Goal: Task Accomplishment & Management: Manage account settings

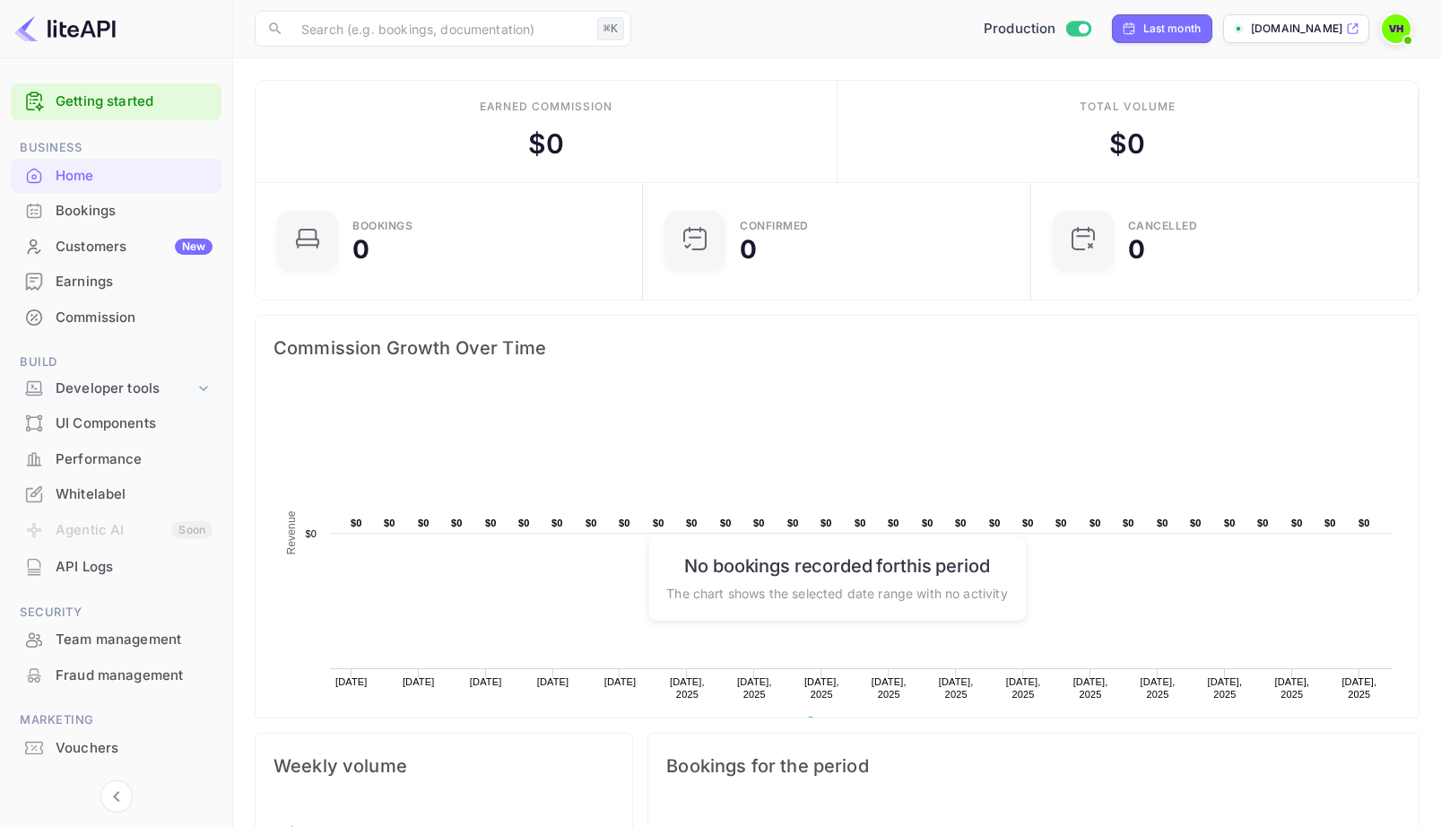
scroll to position [291, 378]
click at [1304, 31] on p "[DOMAIN_NAME]" at bounding box center [1296, 29] width 91 height 16
click at [1386, 37] on img at bounding box center [1396, 28] width 29 height 29
click at [1292, 142] on div "Settings" at bounding box center [1309, 163] width 206 height 43
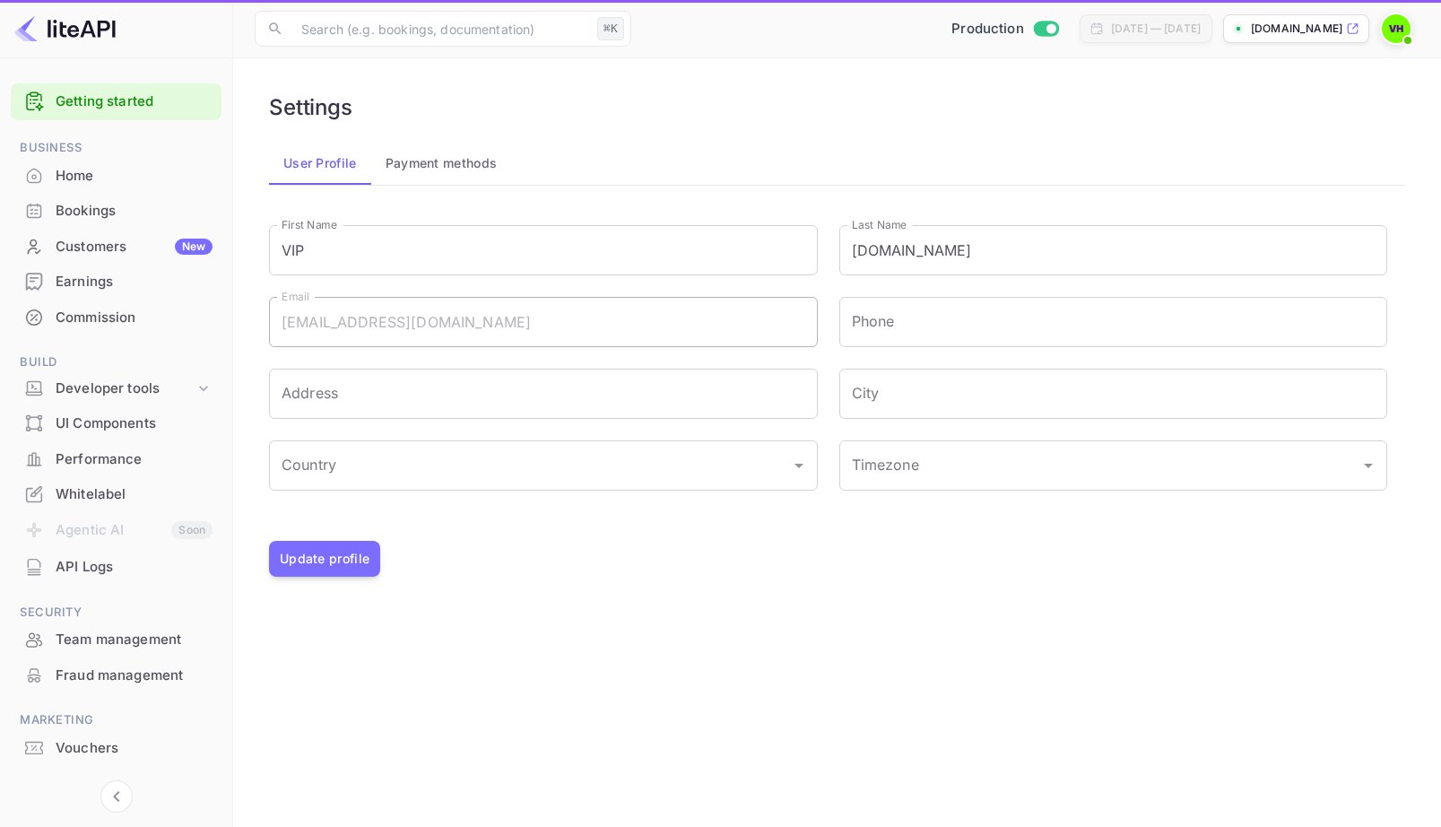
type input "(GMT+01:00) [GEOGRAPHIC_DATA]"
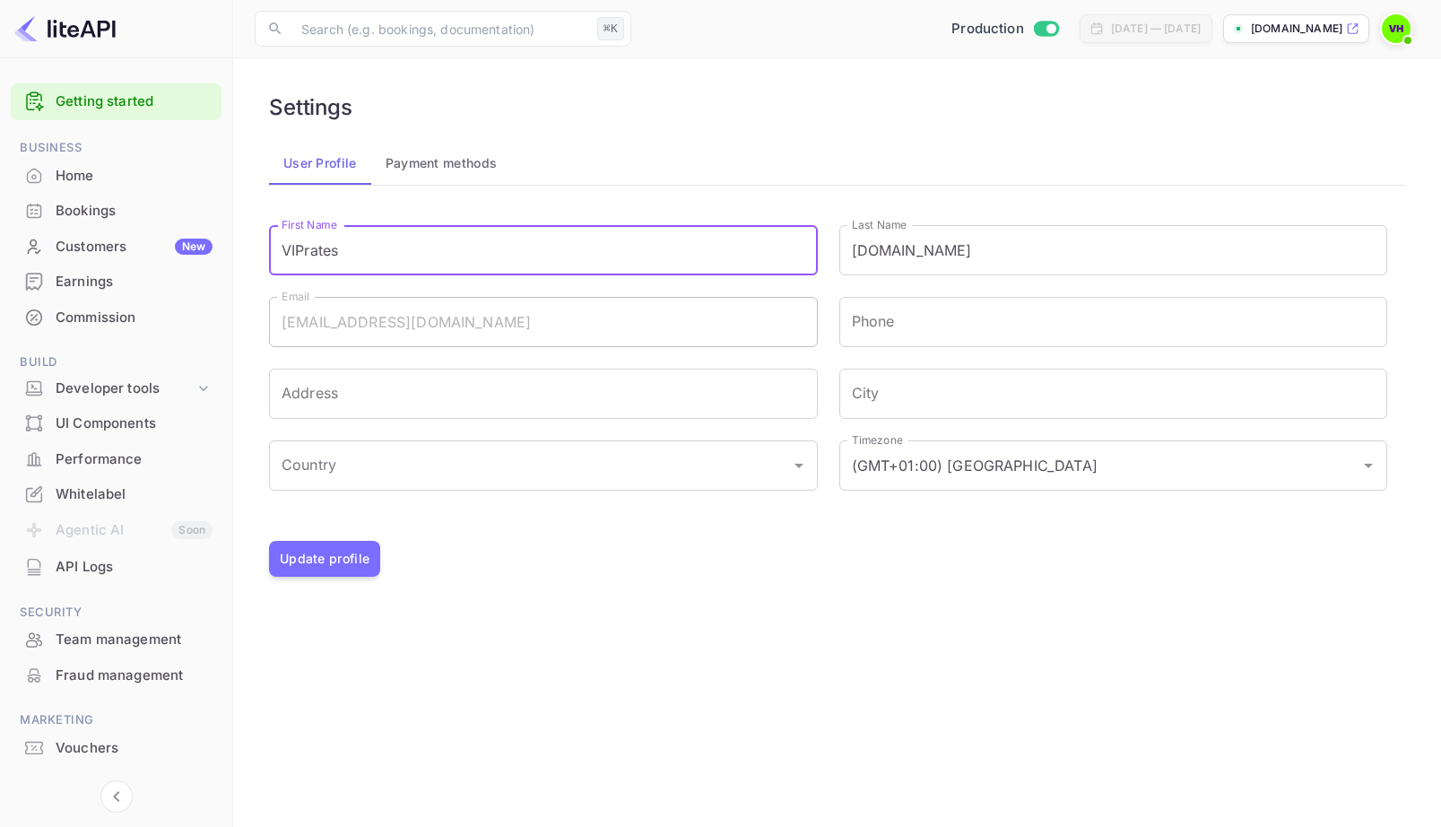
type input "VIPrates"
click at [804, 466] on icon "Open" at bounding box center [799, 466] width 22 height 22
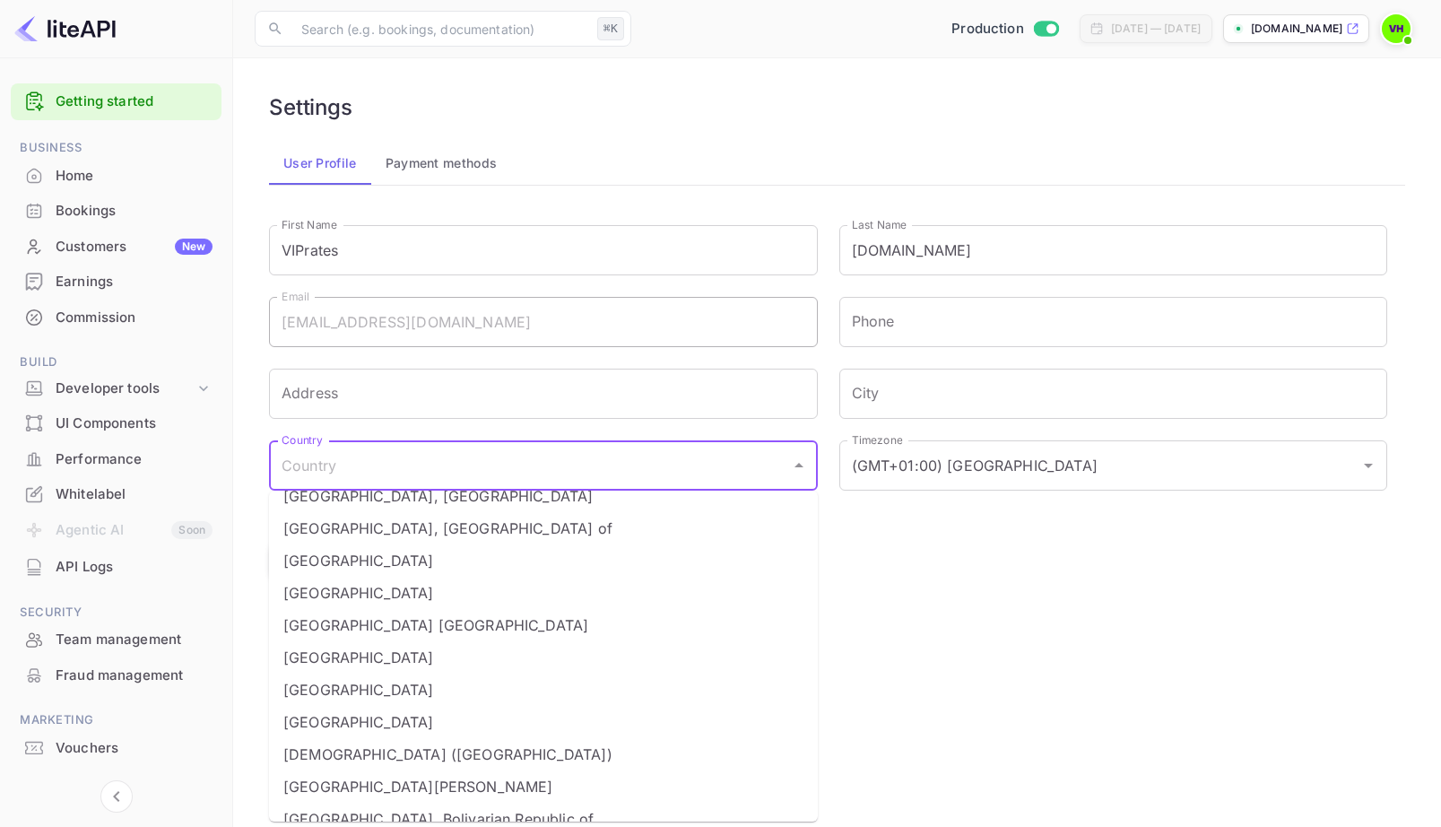
scroll to position [7360, 0]
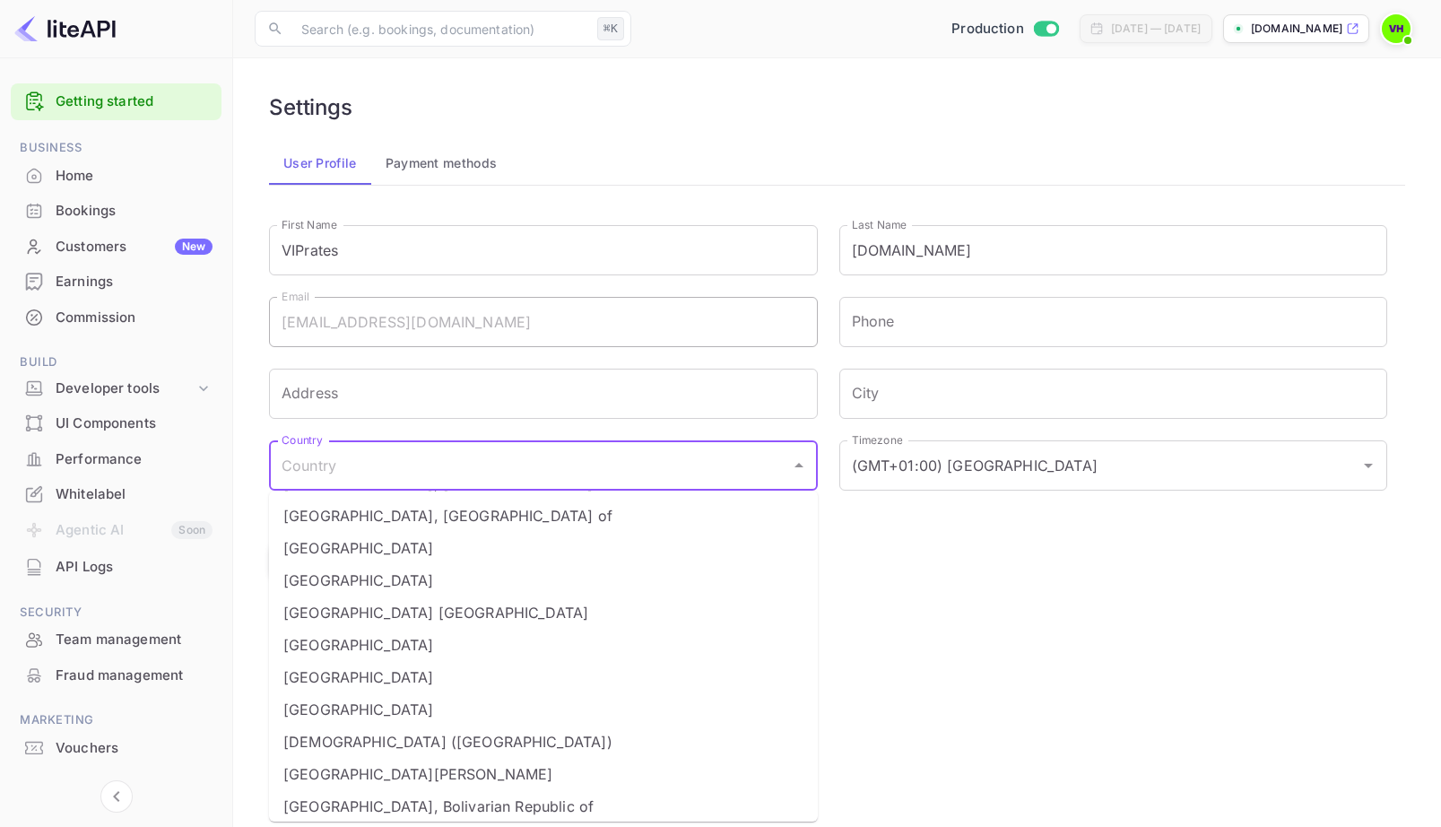
click at [539, 637] on li "United States" at bounding box center [543, 645] width 549 height 32
type input "United States"
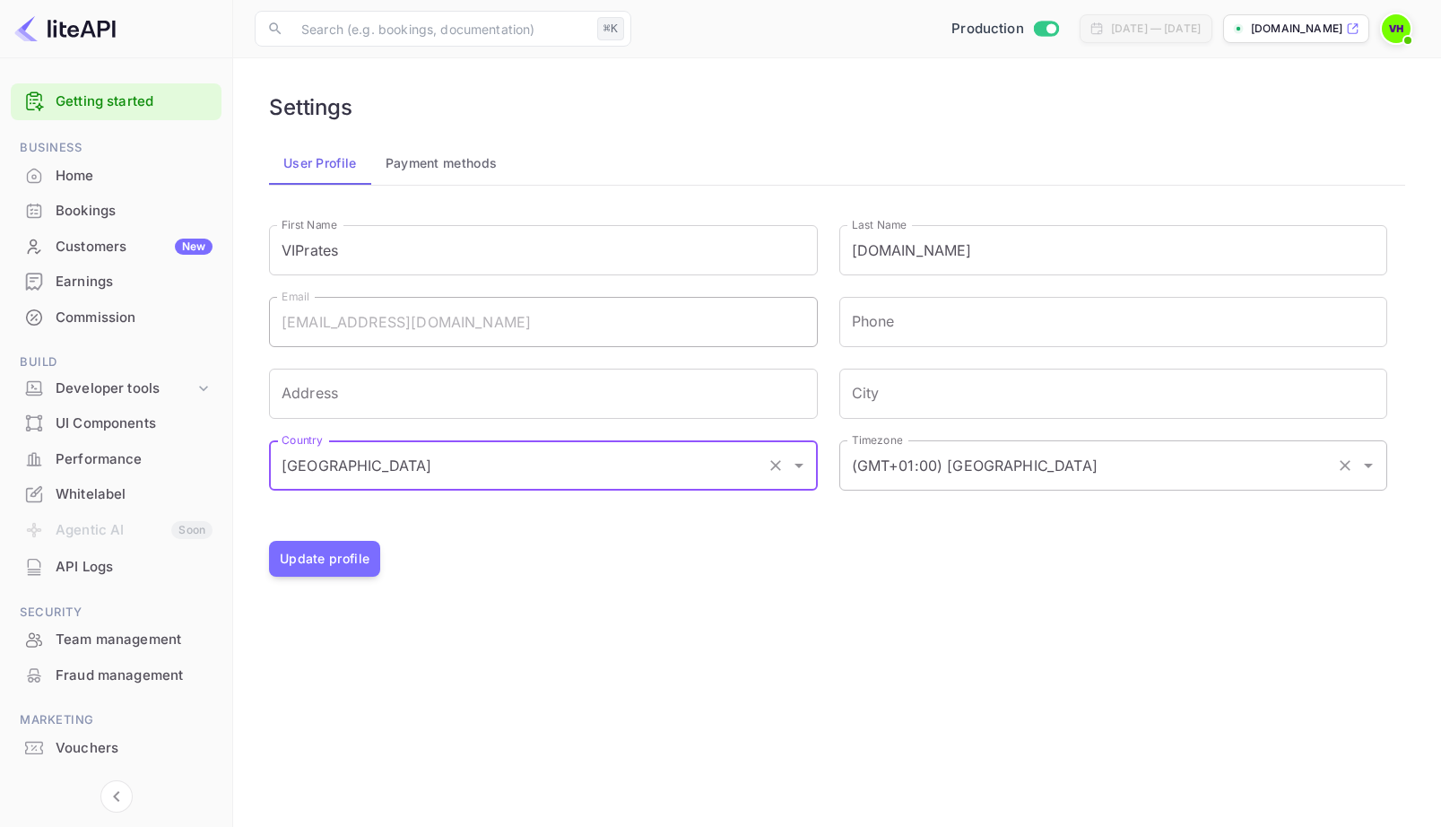
click at [994, 474] on input "(GMT+01:00) Madrid" at bounding box center [1089, 465] width 483 height 34
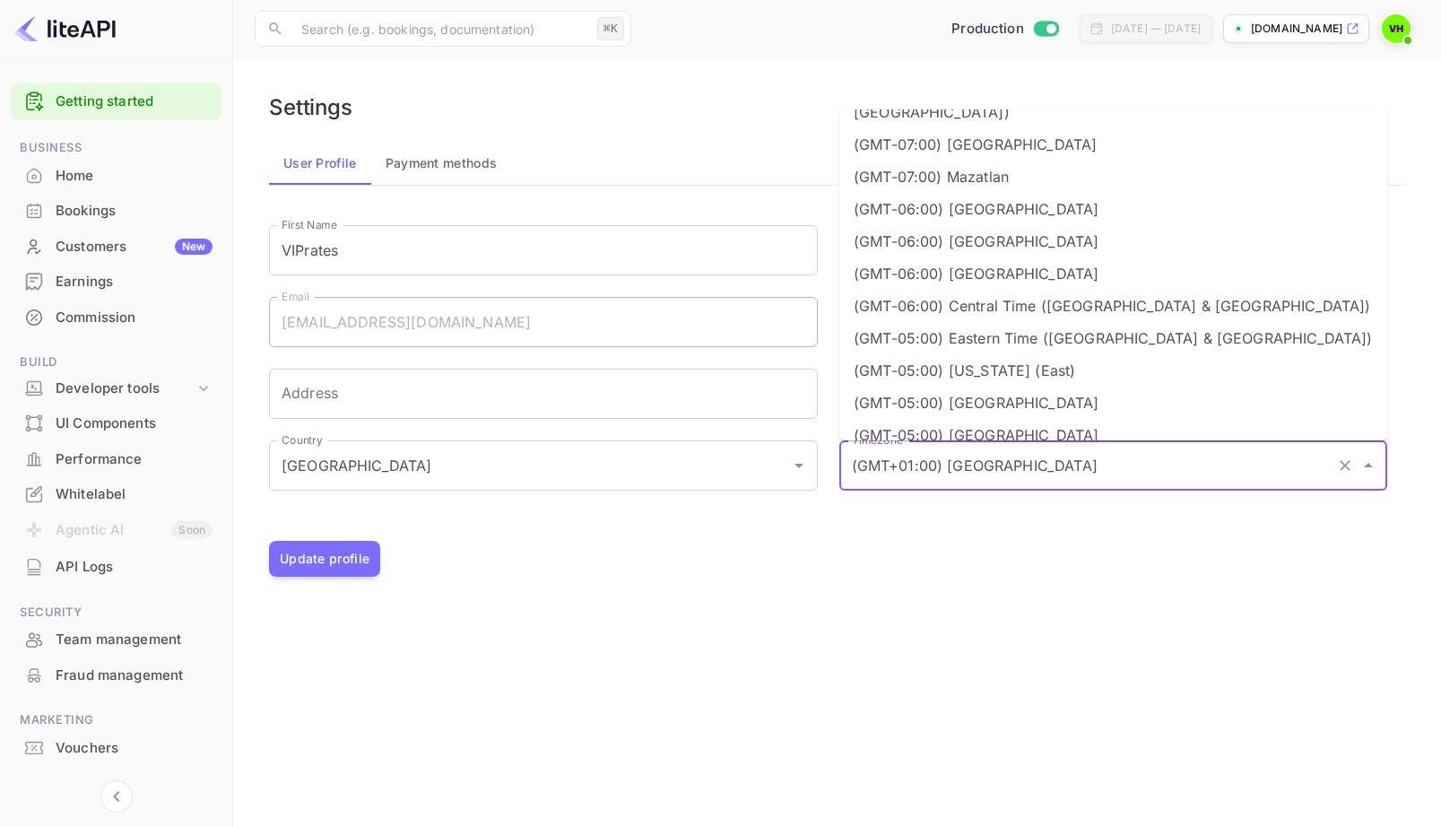
scroll to position [291, 0]
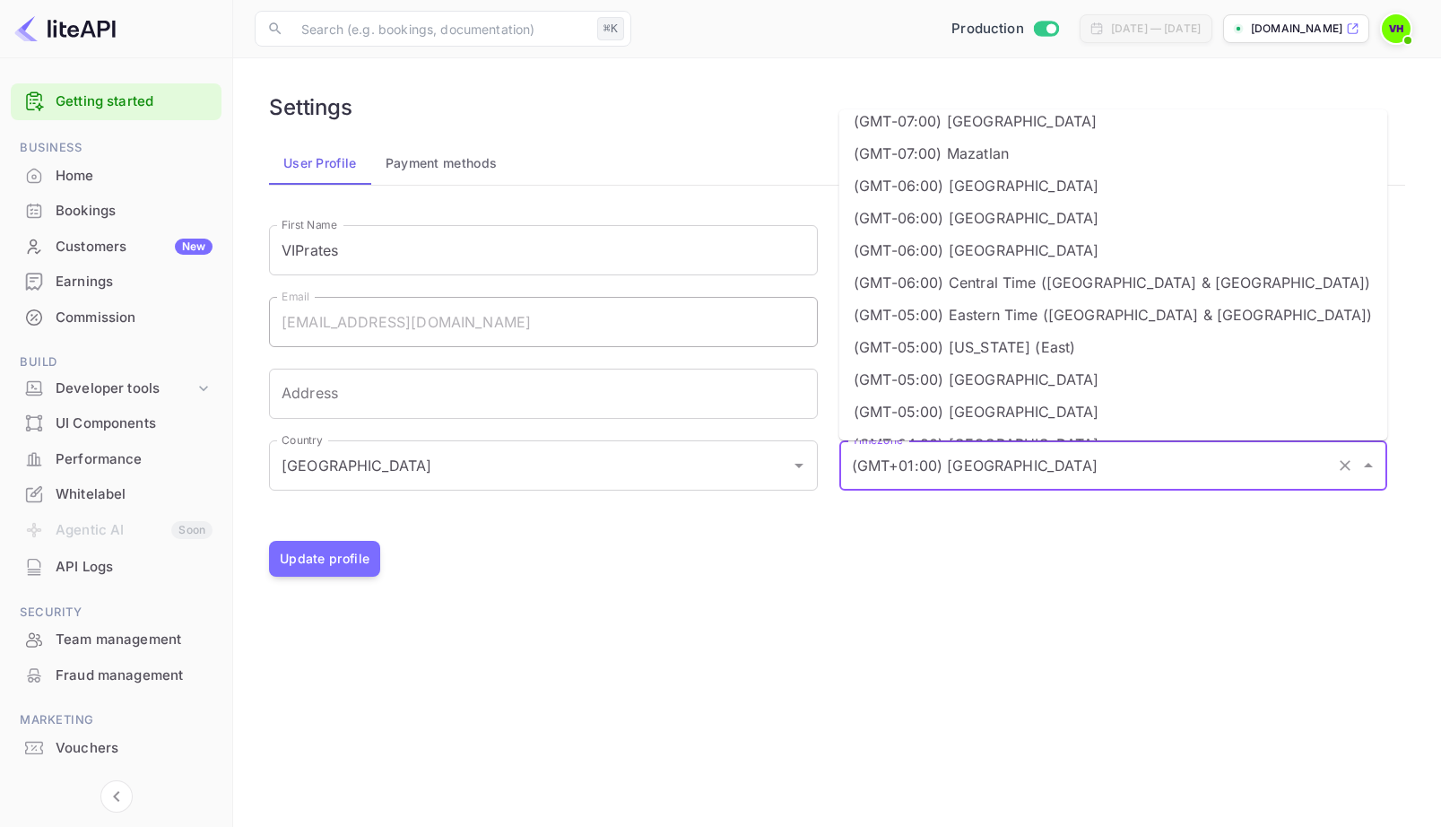
click at [1081, 299] on li "(GMT-05:00) Eastern Time (US & Canada)" at bounding box center [1113, 315] width 549 height 32
type input "(GMT-05:00) Eastern Time (US & Canada)"
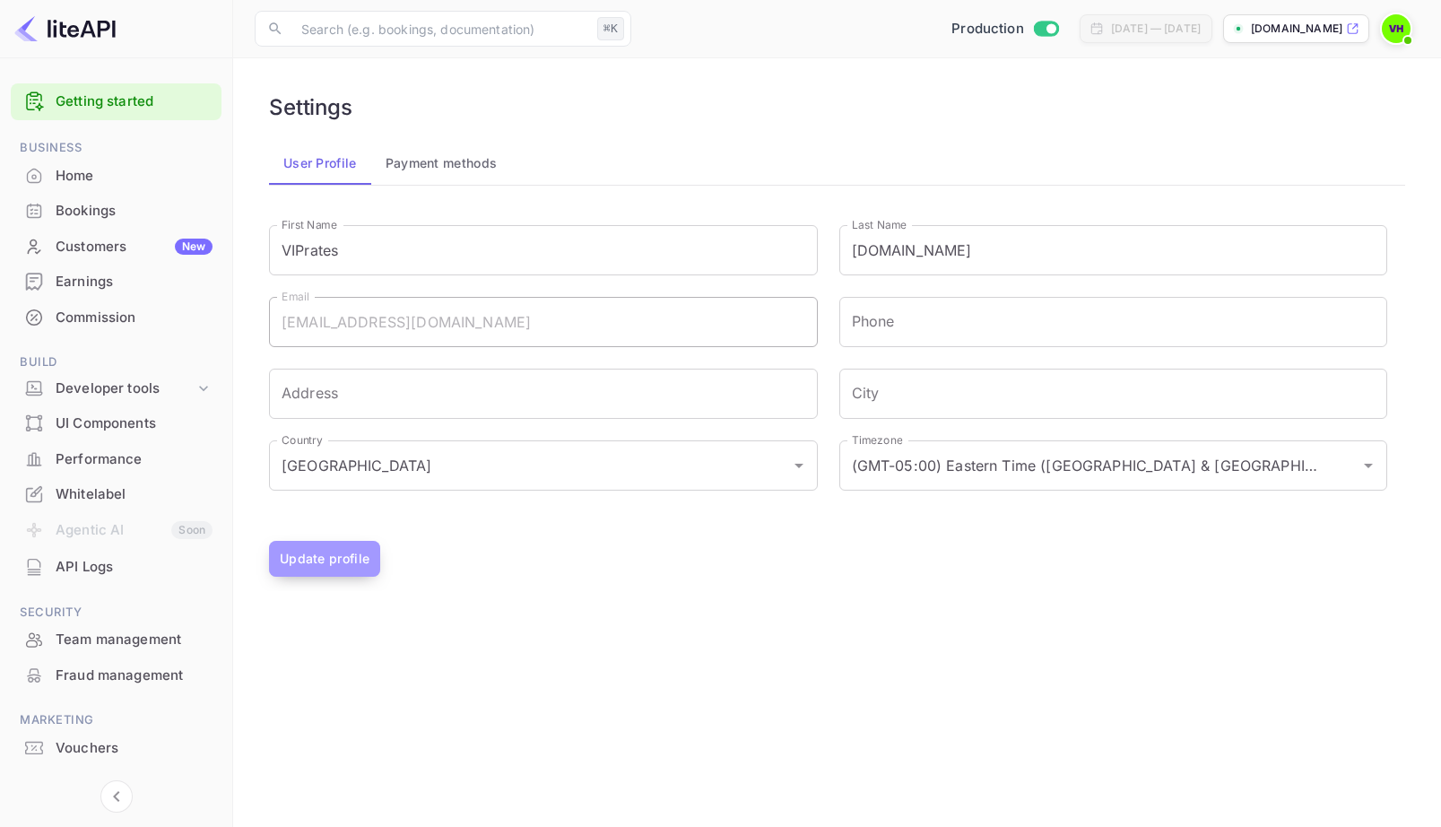
click at [326, 565] on button "Update profile" at bounding box center [324, 559] width 111 height 36
